Goal: Check status: Check status

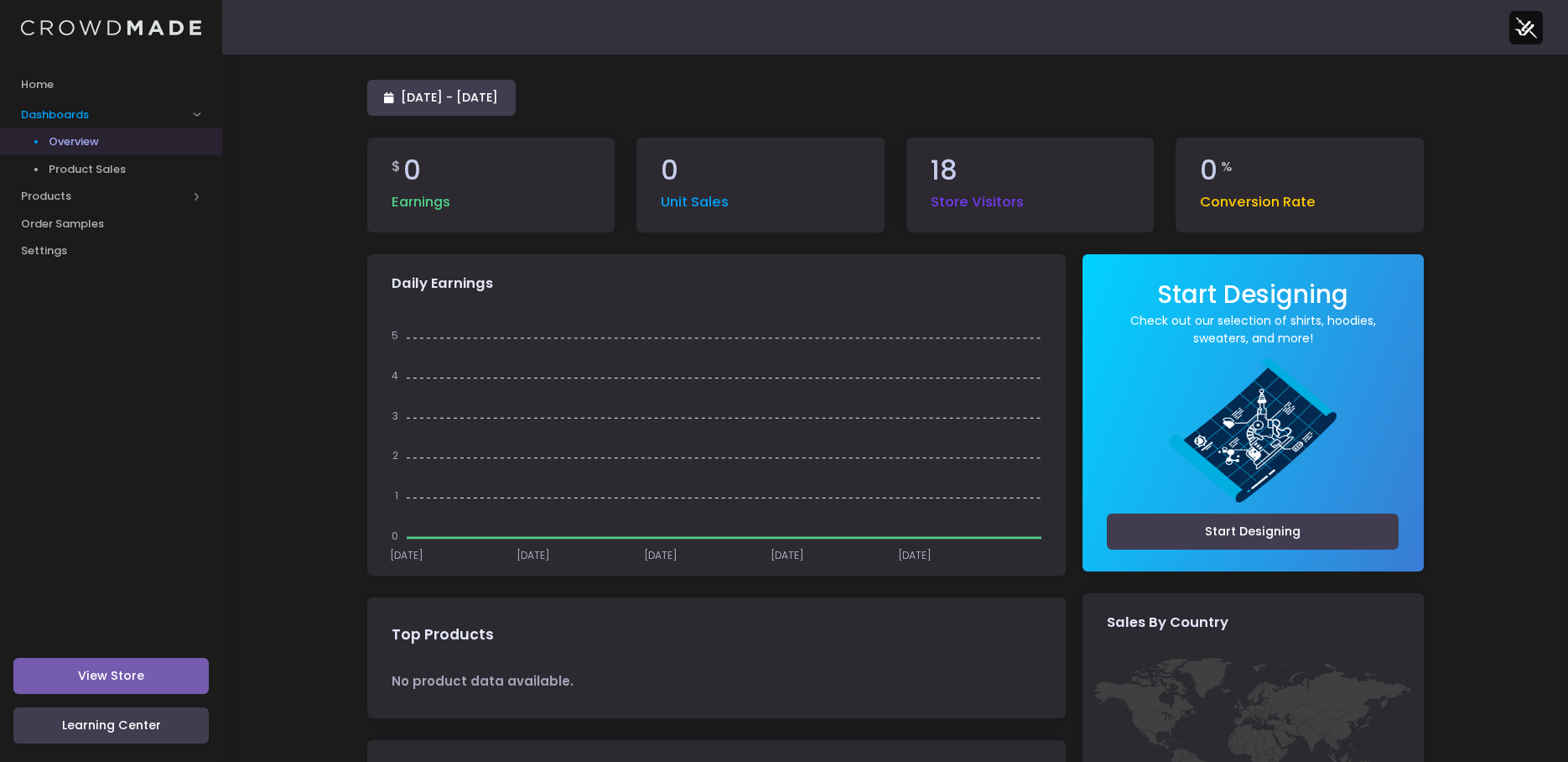
click at [61, 142] on span "Overview" at bounding box center [126, 142] width 153 height 17
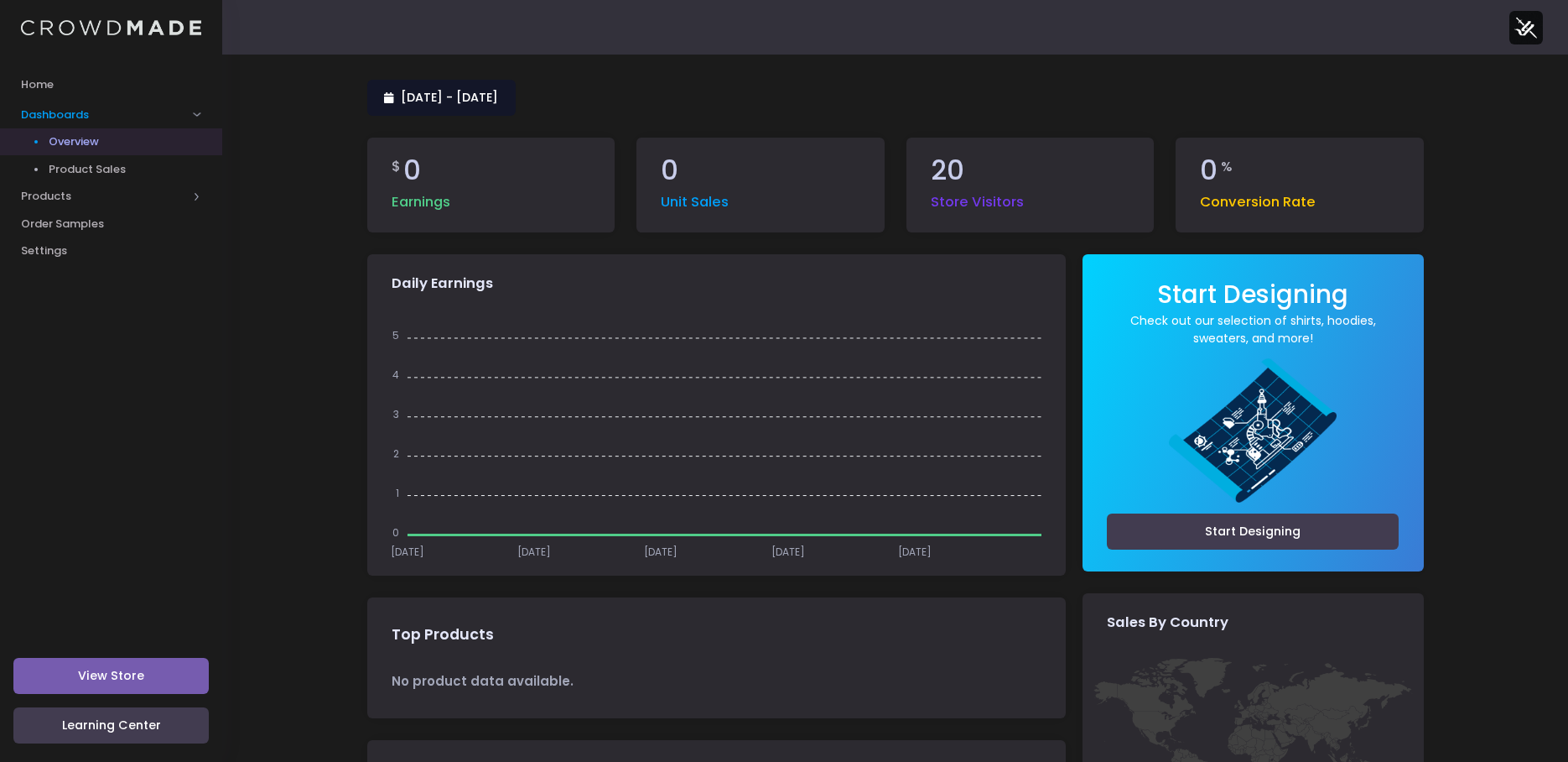
click at [460, 84] on link "10 September 2025 - 9 October 2025" at bounding box center [441, 97] width 149 height 36
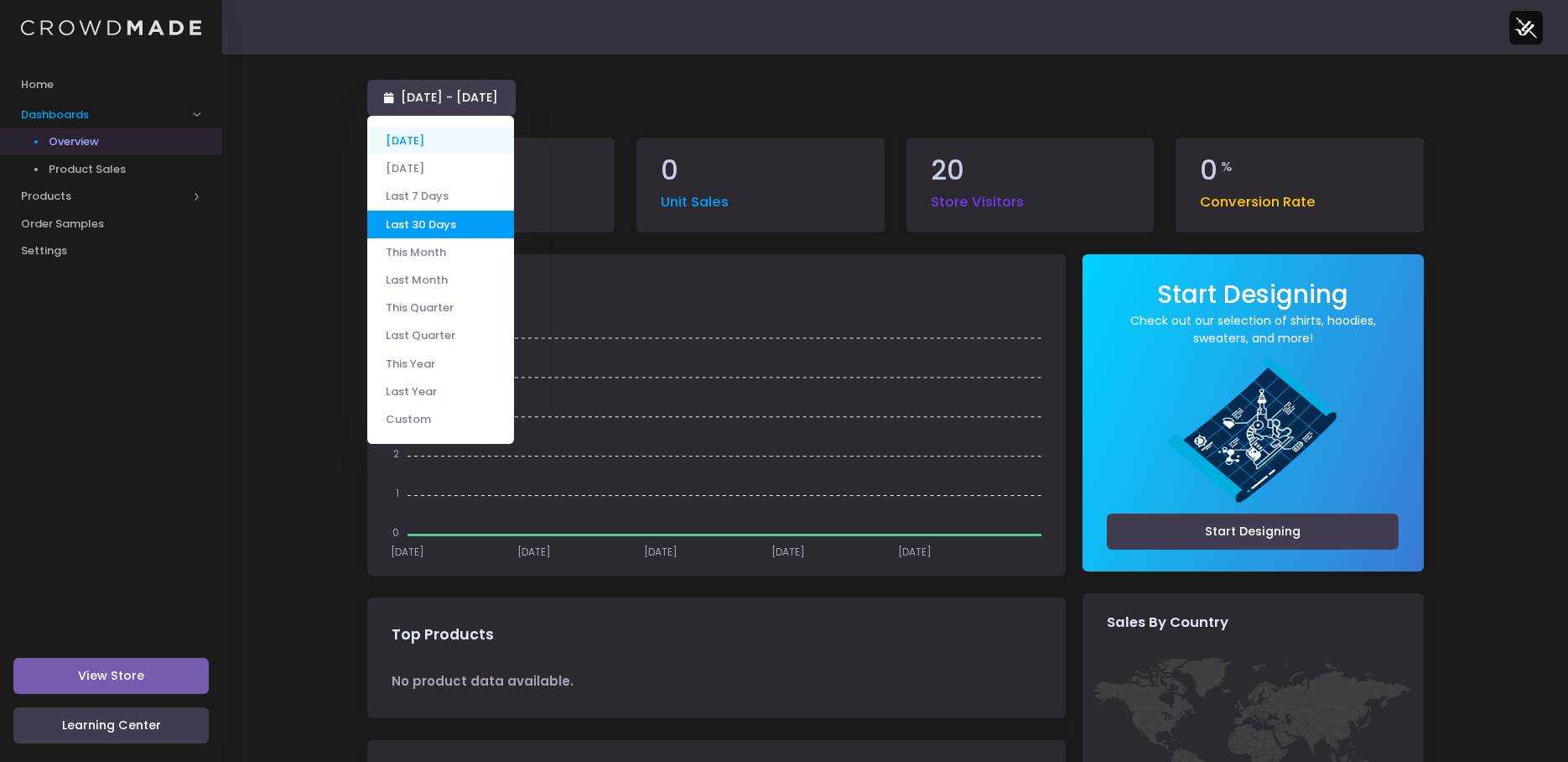
click at [442, 138] on li "[DATE]" at bounding box center [440, 140] width 147 height 28
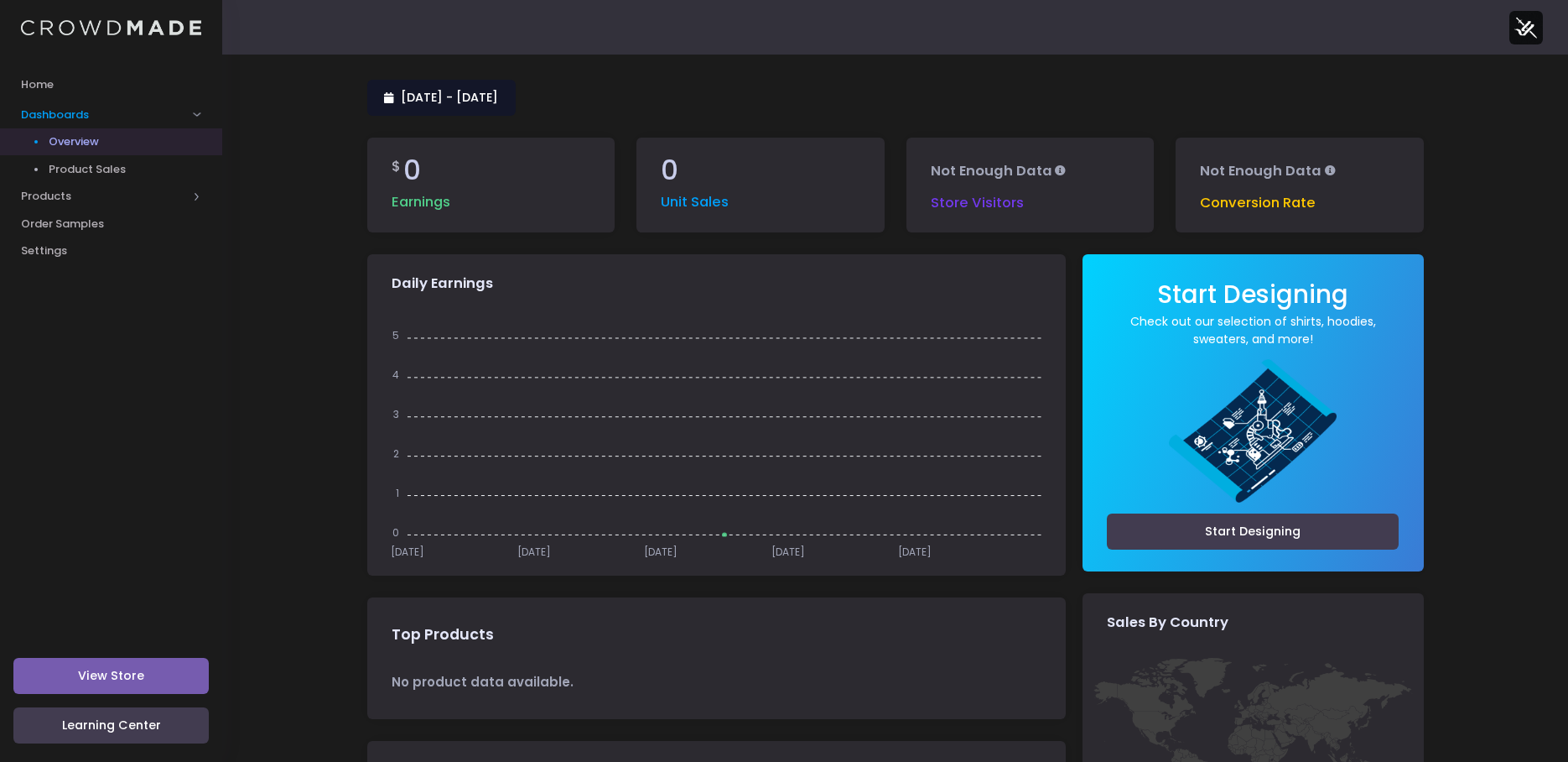
click at [494, 98] on span "[DATE] - [DATE]" at bounding box center [449, 97] width 97 height 17
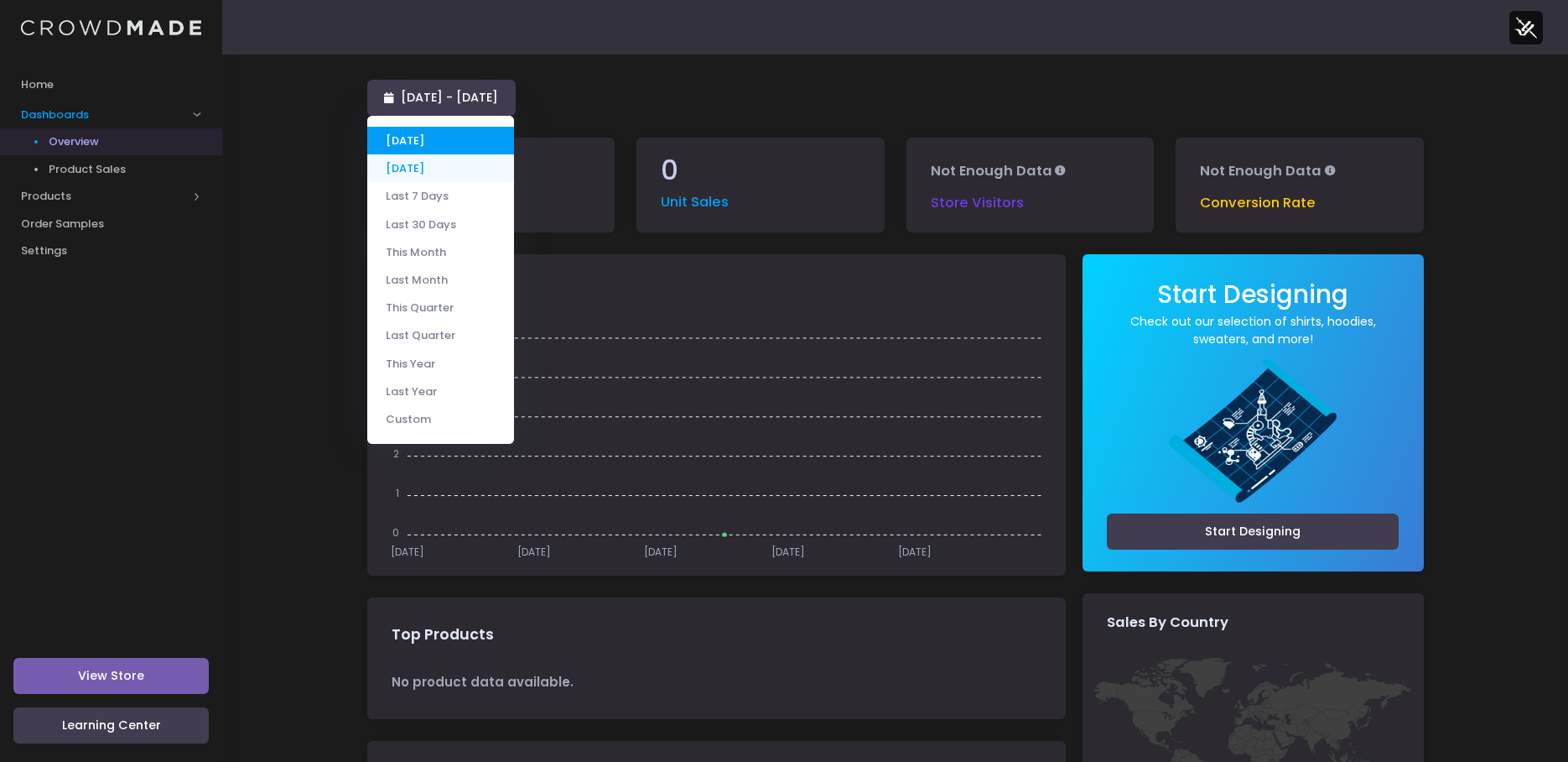
click at [445, 174] on li "[DATE]" at bounding box center [440, 168] width 147 height 28
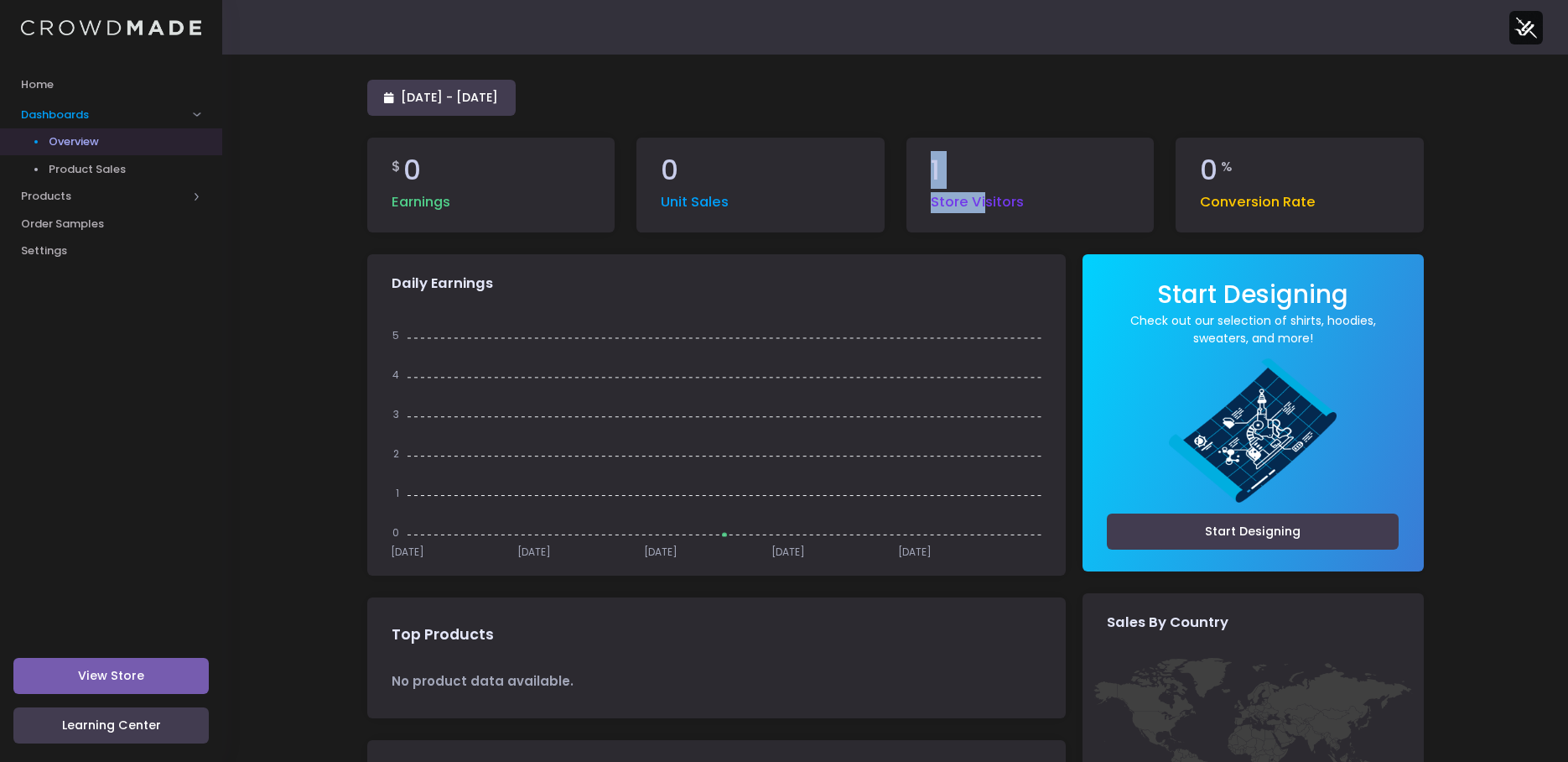
drag, startPoint x: 917, startPoint y: 172, endPoint x: 987, endPoint y: 163, distance: 70.6
click at [987, 163] on div "1 Store Visitors" at bounding box center [1031, 184] width 249 height 94
click at [1163, 214] on div "1 Store Visitors" at bounding box center [1030, 195] width 270 height 117
click at [435, 99] on span "9 October 2025 - 9 October 2025" at bounding box center [449, 97] width 97 height 17
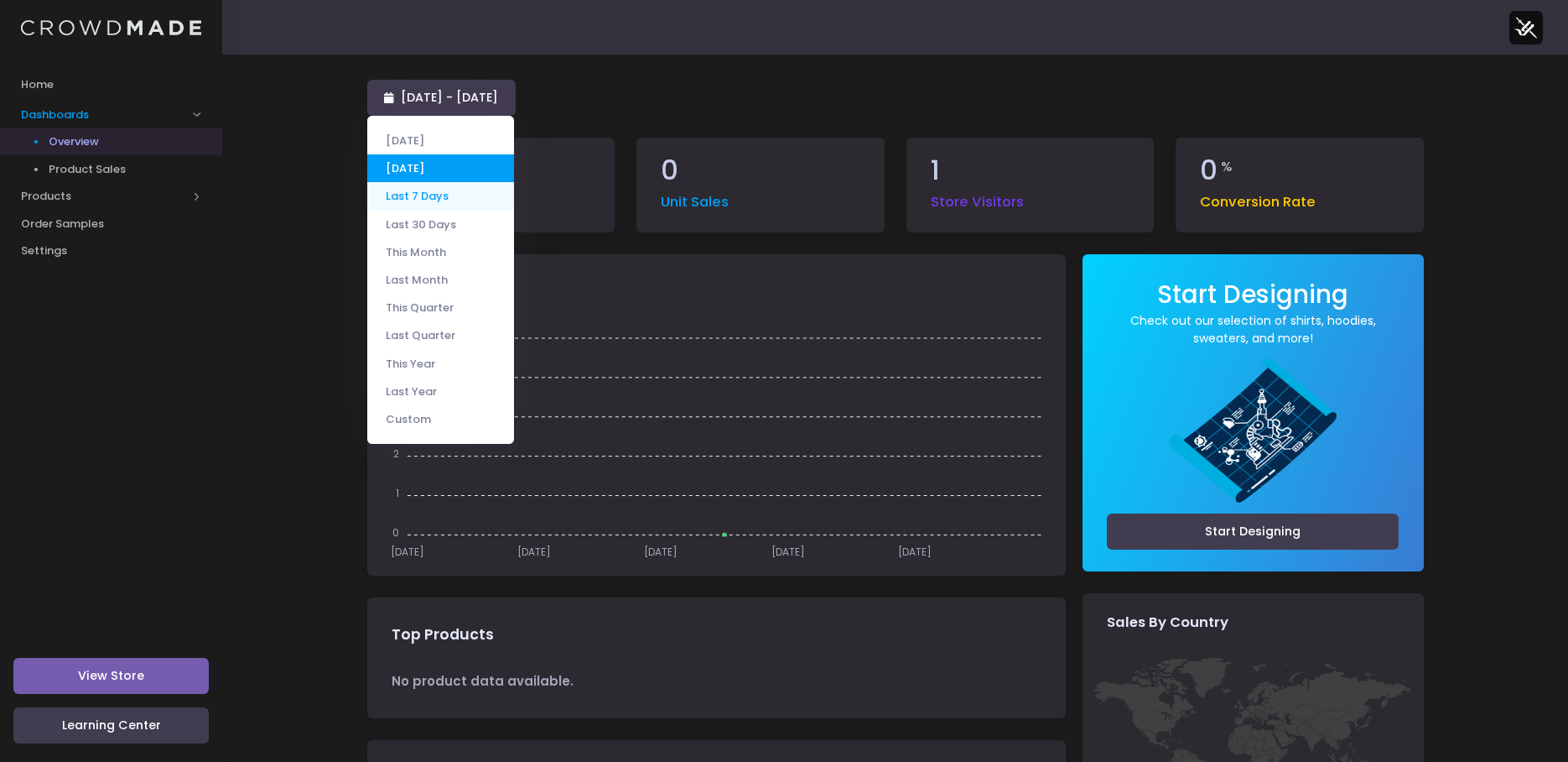
click at [431, 191] on li "Last 7 Days" at bounding box center [440, 195] width 147 height 28
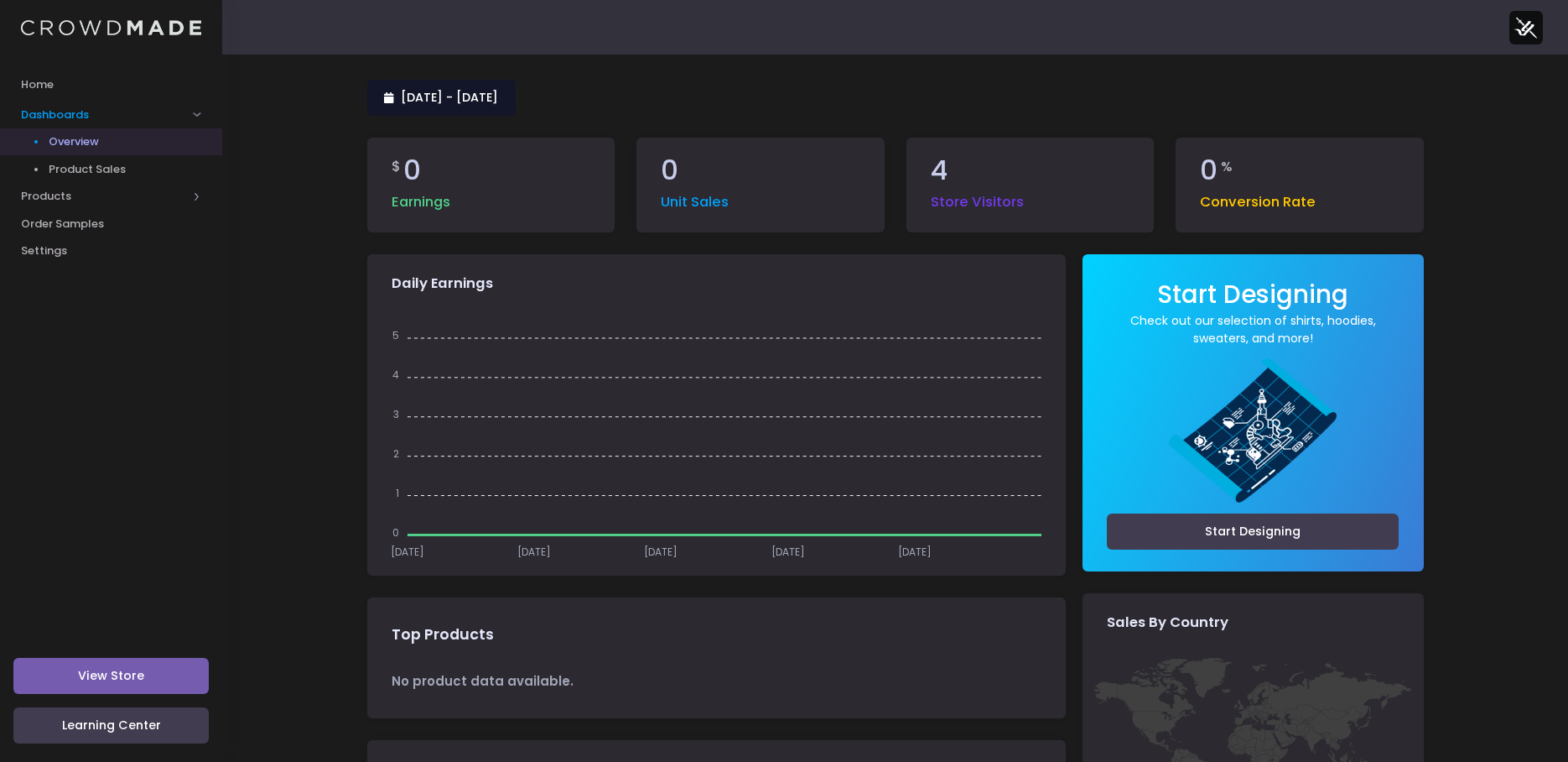
click at [430, 97] on span "[DATE] - [DATE]" at bounding box center [449, 97] width 97 height 17
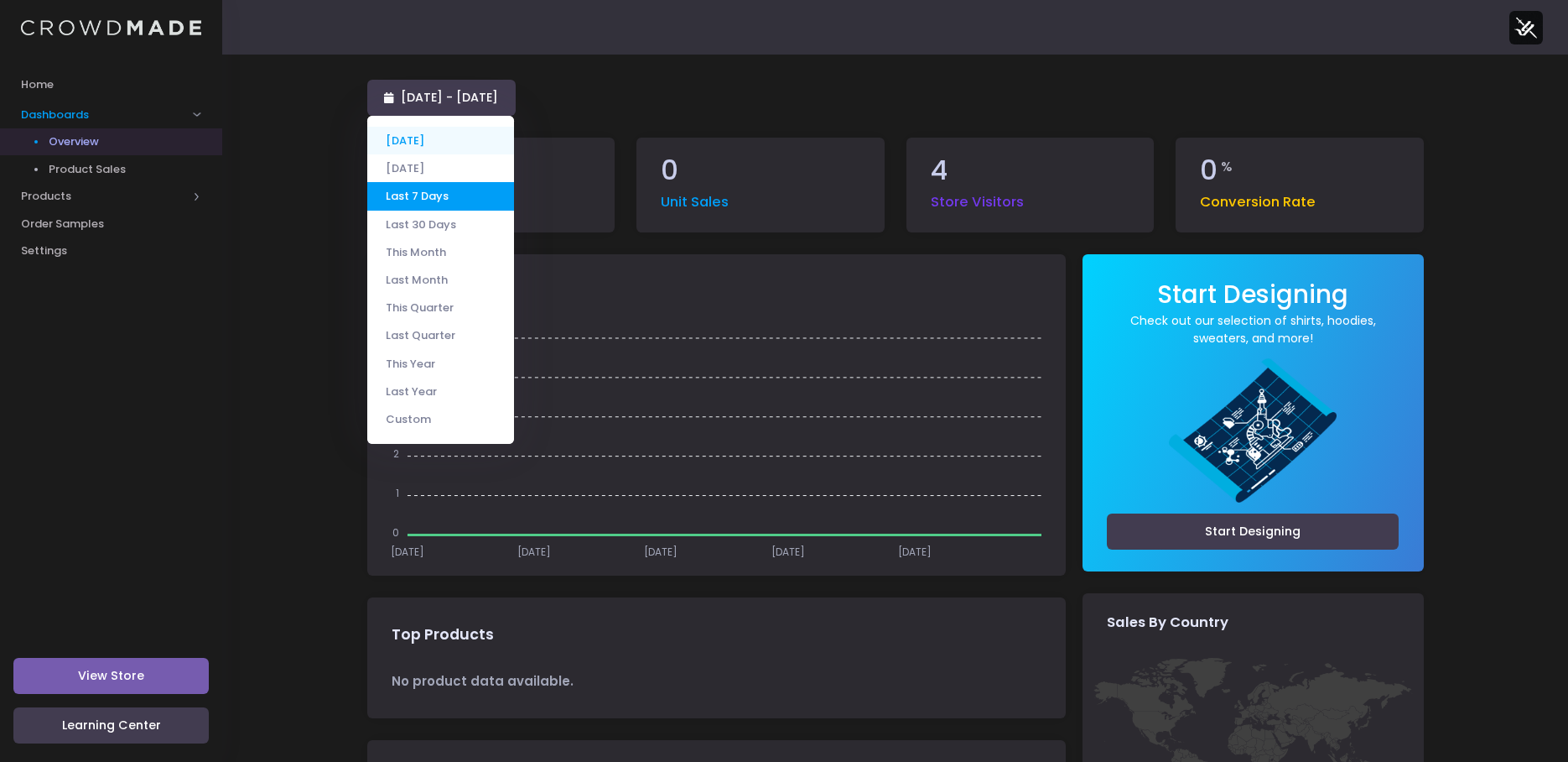
click at [437, 138] on li "[DATE]" at bounding box center [440, 140] width 147 height 28
